Goal: Transaction & Acquisition: Obtain resource

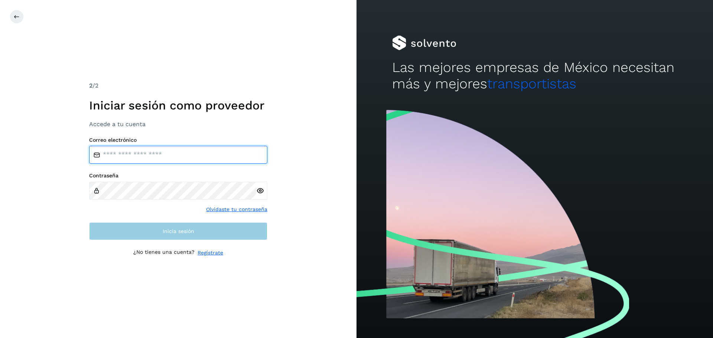
type input "**********"
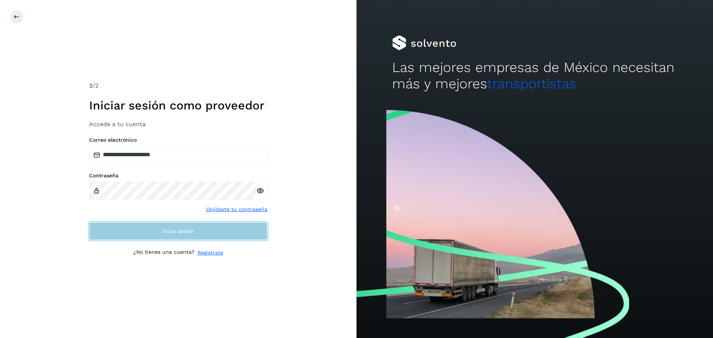
click at [140, 235] on button "Inicia sesión" at bounding box center [178, 232] width 178 height 18
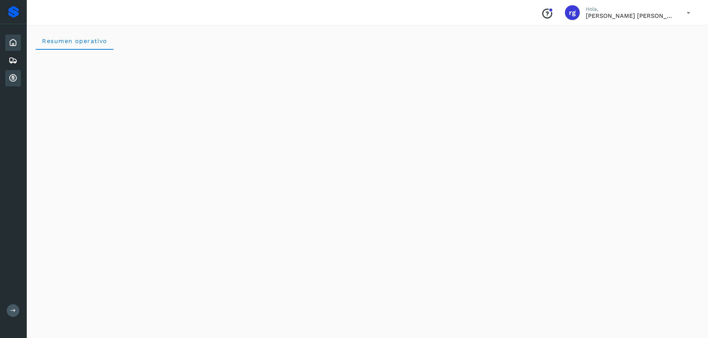
click at [8, 80] on div "Cuentas por cobrar" at bounding box center [13, 78] width 16 height 16
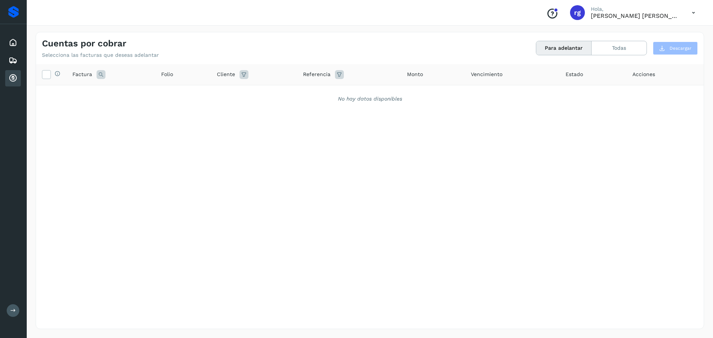
click at [15, 75] on icon at bounding box center [13, 78] width 9 height 9
click at [15, 79] on icon at bounding box center [13, 78] width 9 height 9
click at [13, 75] on icon at bounding box center [13, 78] width 9 height 9
click at [18, 42] on div "Inicio" at bounding box center [13, 43] width 16 height 16
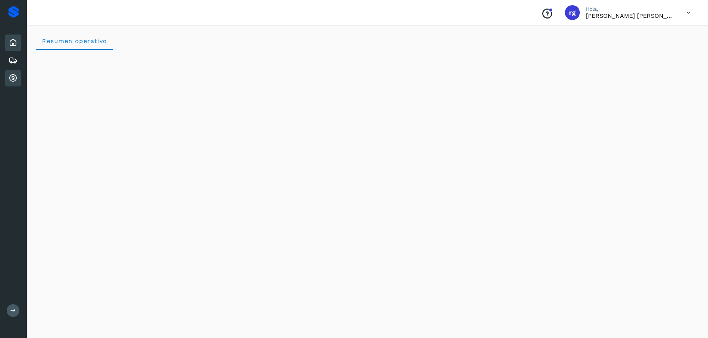
click at [10, 78] on icon at bounding box center [13, 78] width 9 height 9
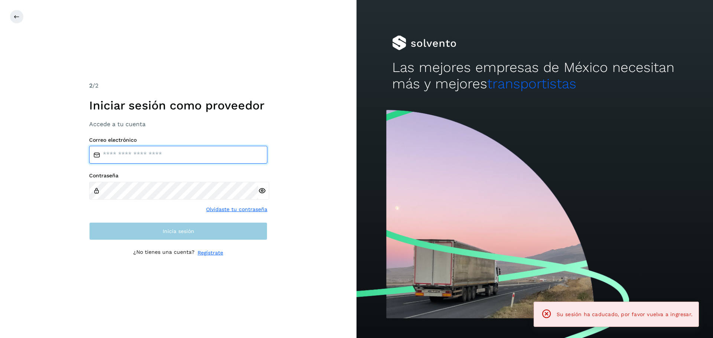
type input "**********"
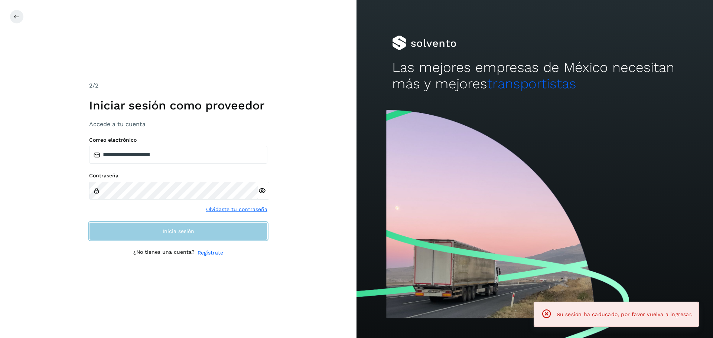
click at [157, 231] on button "Inicia sesión" at bounding box center [178, 232] width 178 height 18
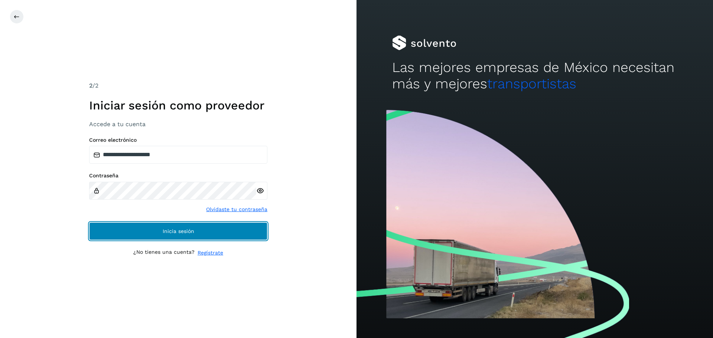
click at [213, 232] on button "Inicia sesión" at bounding box center [178, 232] width 178 height 18
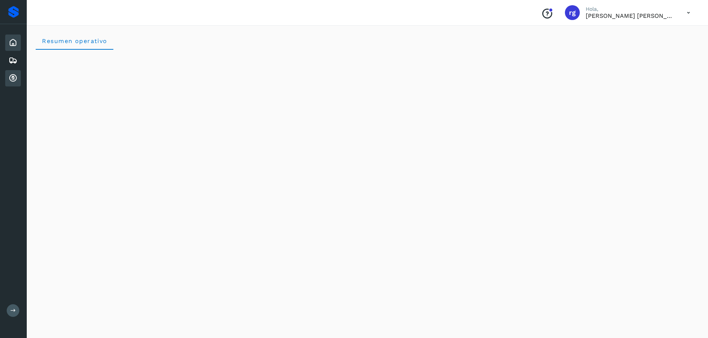
click at [13, 75] on icon at bounding box center [13, 78] width 9 height 9
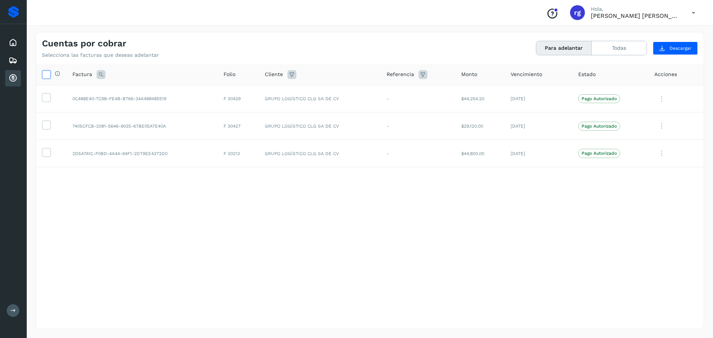
click at [45, 73] on icon at bounding box center [46, 74] width 8 height 8
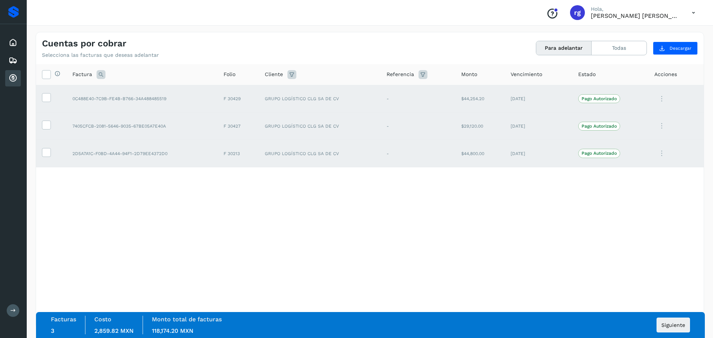
click at [557, 49] on button "Para adelantar" at bounding box center [564, 48] width 55 height 14
click at [671, 328] on span "Siguiente" at bounding box center [674, 325] width 24 height 5
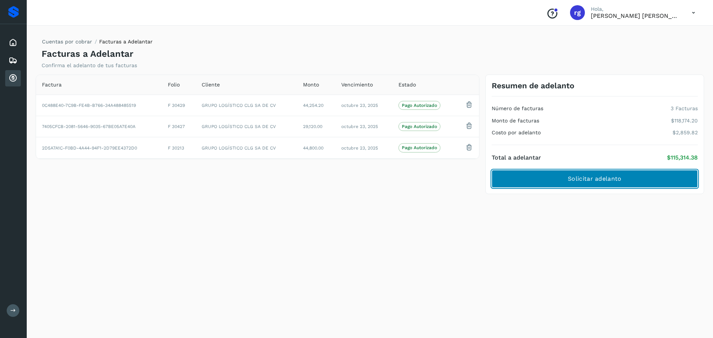
click at [576, 182] on span "Solicitar adelanto" at bounding box center [595, 179] width 54 height 8
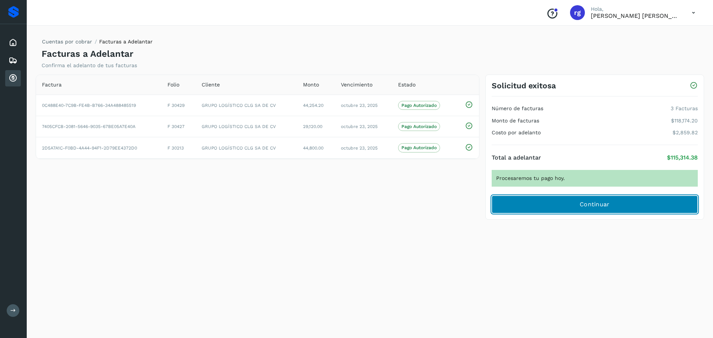
click at [575, 205] on button "Continuar" at bounding box center [595, 205] width 206 height 18
